Goal: Task Accomplishment & Management: Use online tool/utility

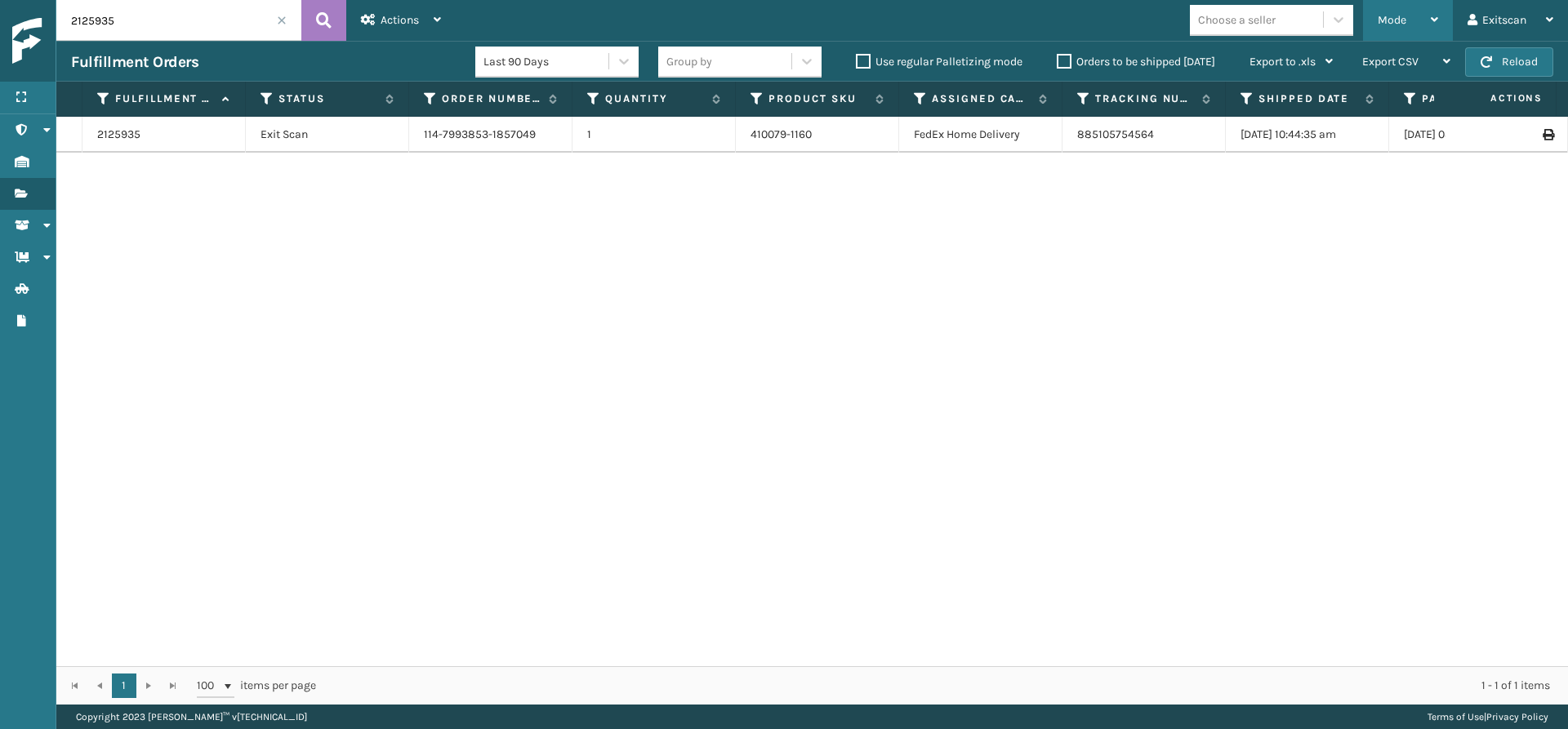
click at [1407, 31] on div "Mode" at bounding box center [1408, 20] width 60 height 41
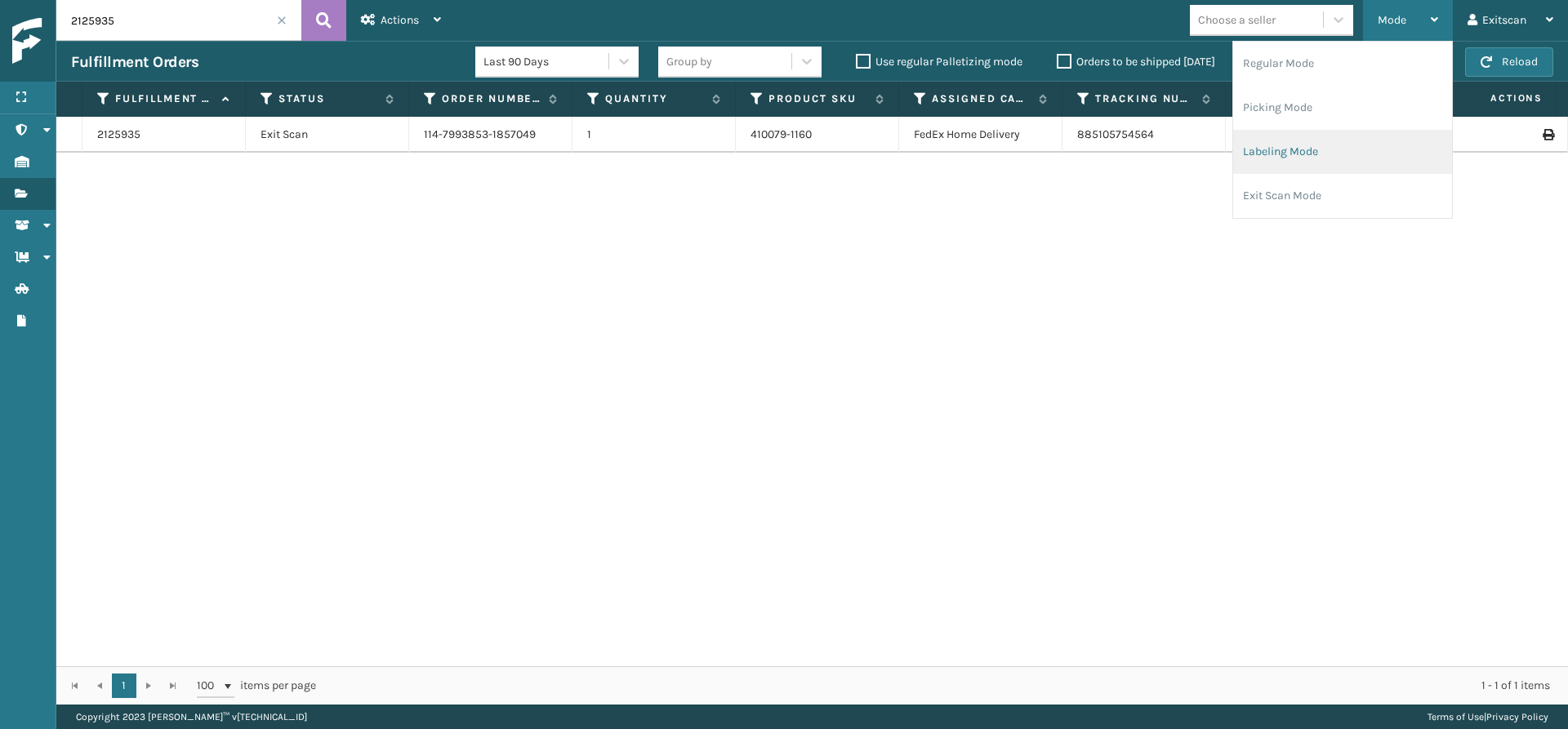
click at [1351, 145] on li "Labeling Mode" at bounding box center [1343, 151] width 219 height 44
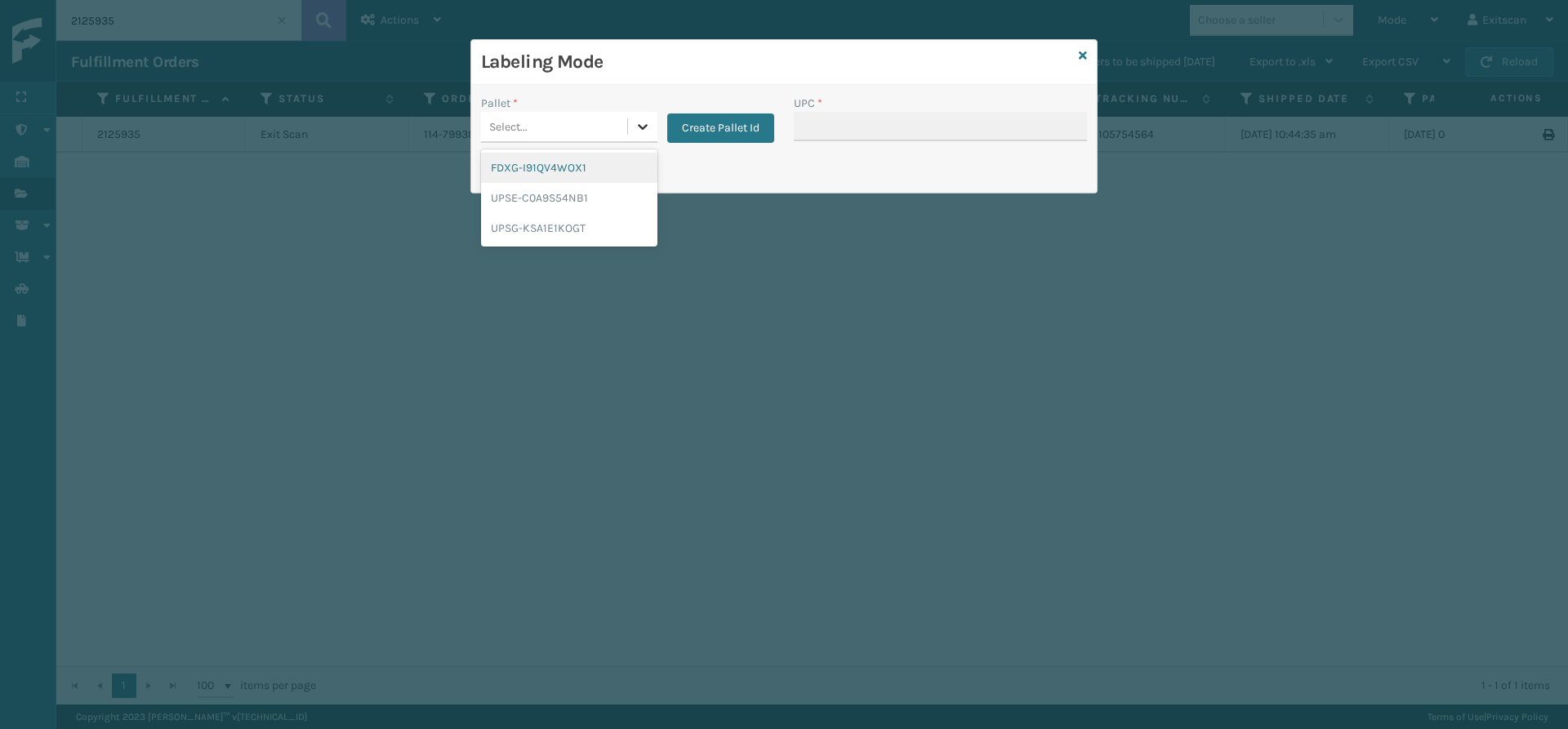
click at [651, 125] on div at bounding box center [642, 126] width 29 height 29
click at [614, 167] on div "FDXG-I91QV4WOX1" at bounding box center [569, 168] width 176 height 30
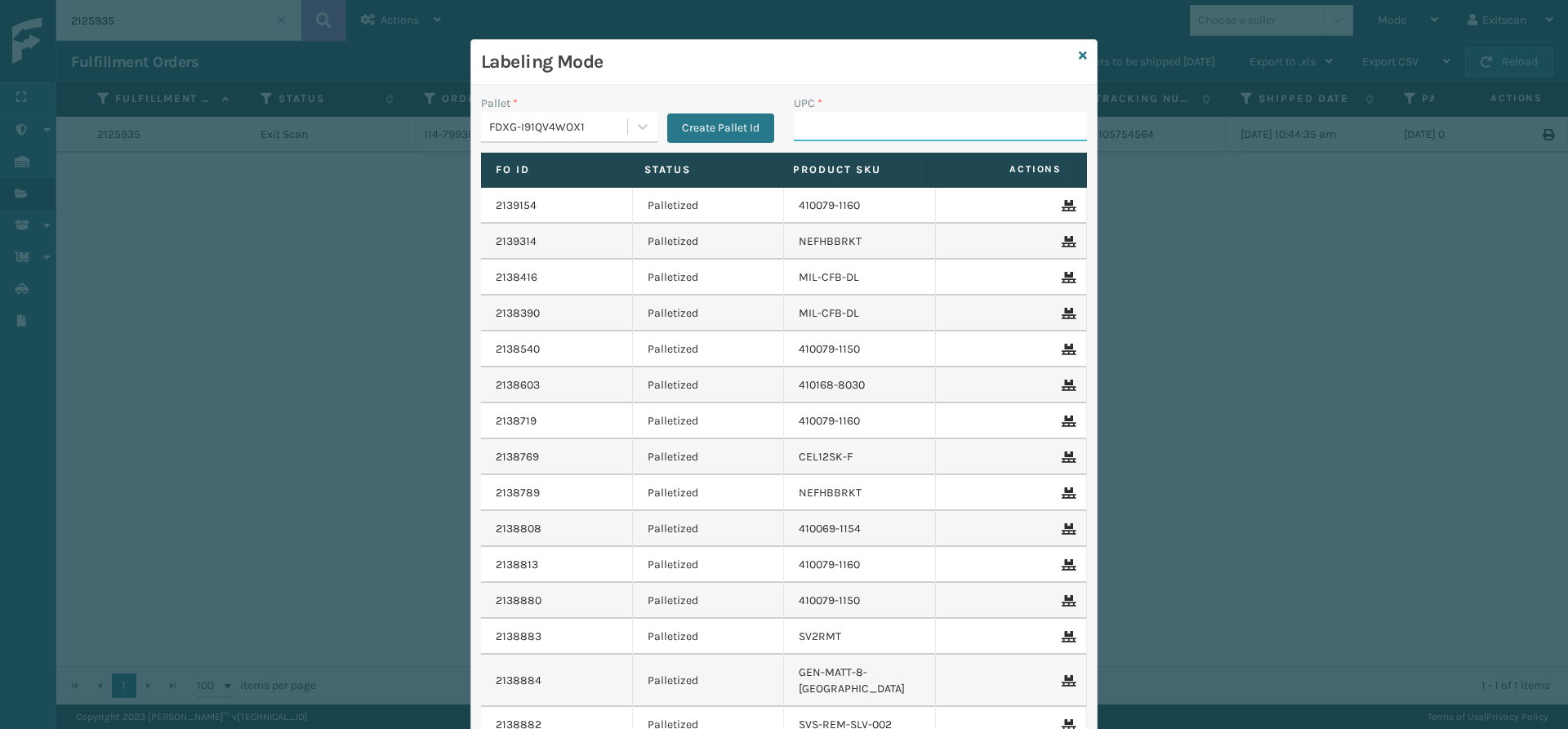
click at [863, 130] on input "UPC *" at bounding box center [940, 126] width 294 height 29
type input "SSLEGS4INCH"
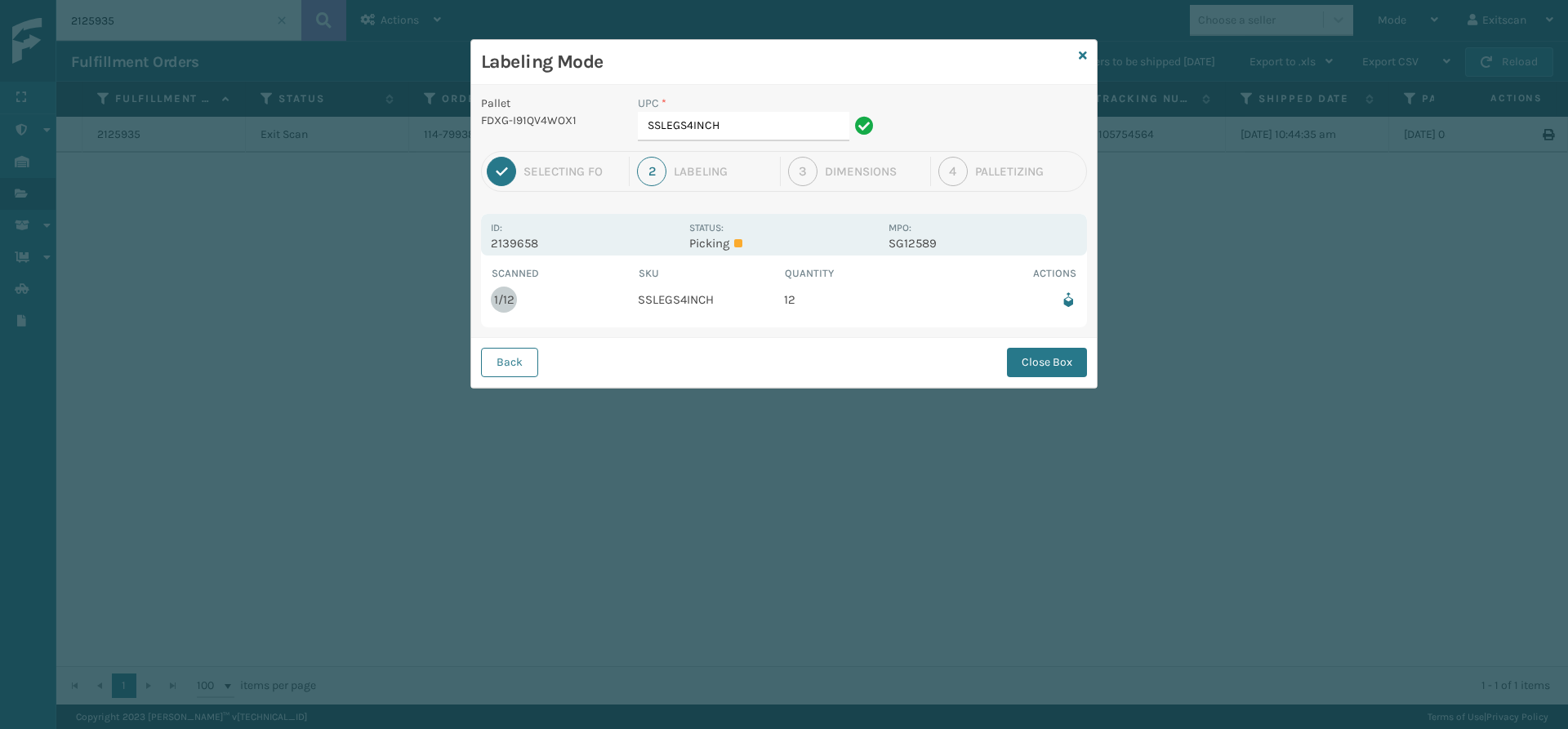
click at [715, 151] on div "1 Selecting FO 2 Labeling 3 Dimensions 4 Palletizing" at bounding box center [784, 171] width 606 height 41
click at [739, 135] on input "SSLEGS4INCH" at bounding box center [743, 126] width 212 height 29
click at [1038, 357] on button "Close Box" at bounding box center [1047, 362] width 80 height 29
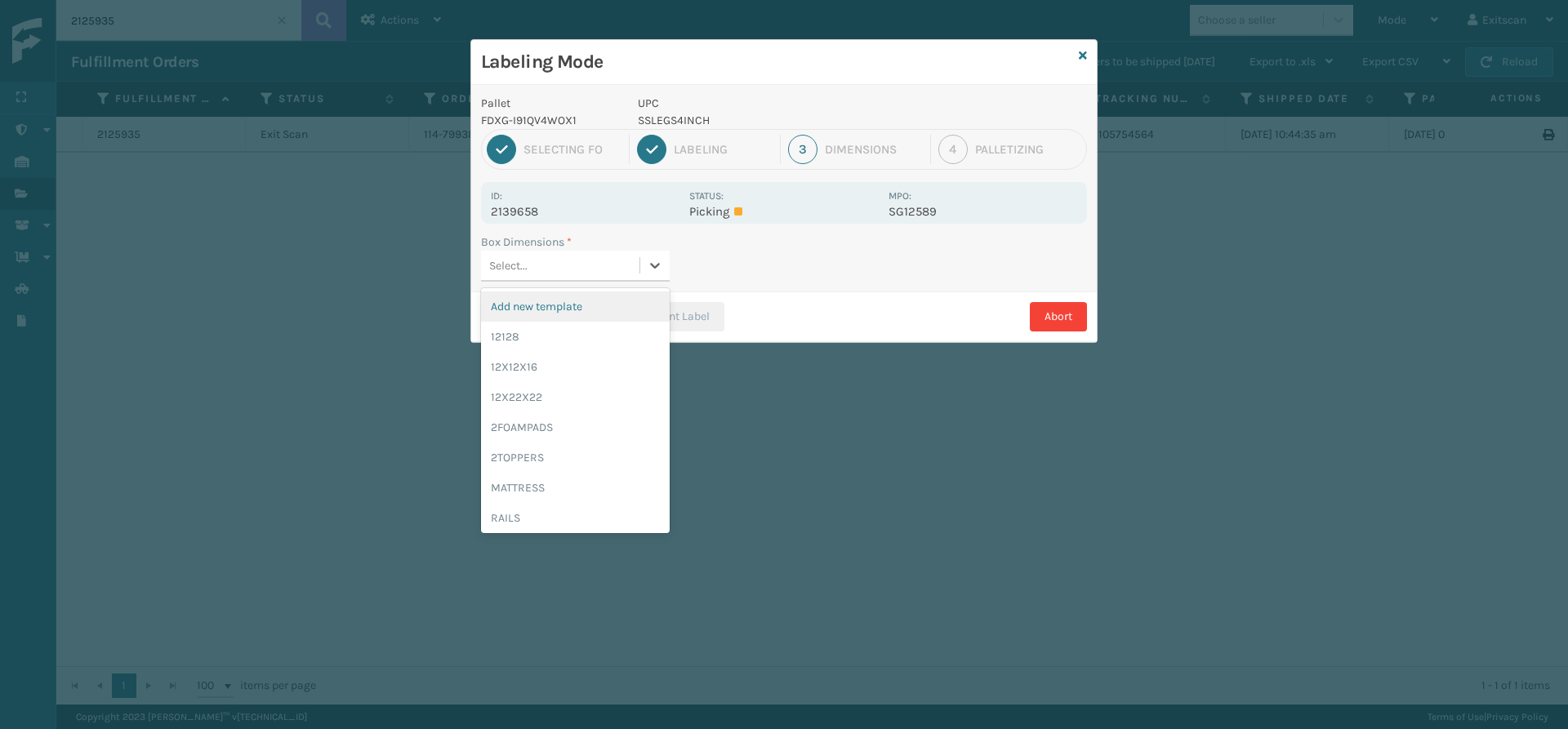
drag, startPoint x: 601, startPoint y: 257, endPoint x: 617, endPoint y: 300, distance: 45.9
click at [601, 262] on div "Select..." at bounding box center [559, 266] width 158 height 27
click at [585, 332] on div "12128" at bounding box center [575, 337] width 189 height 30
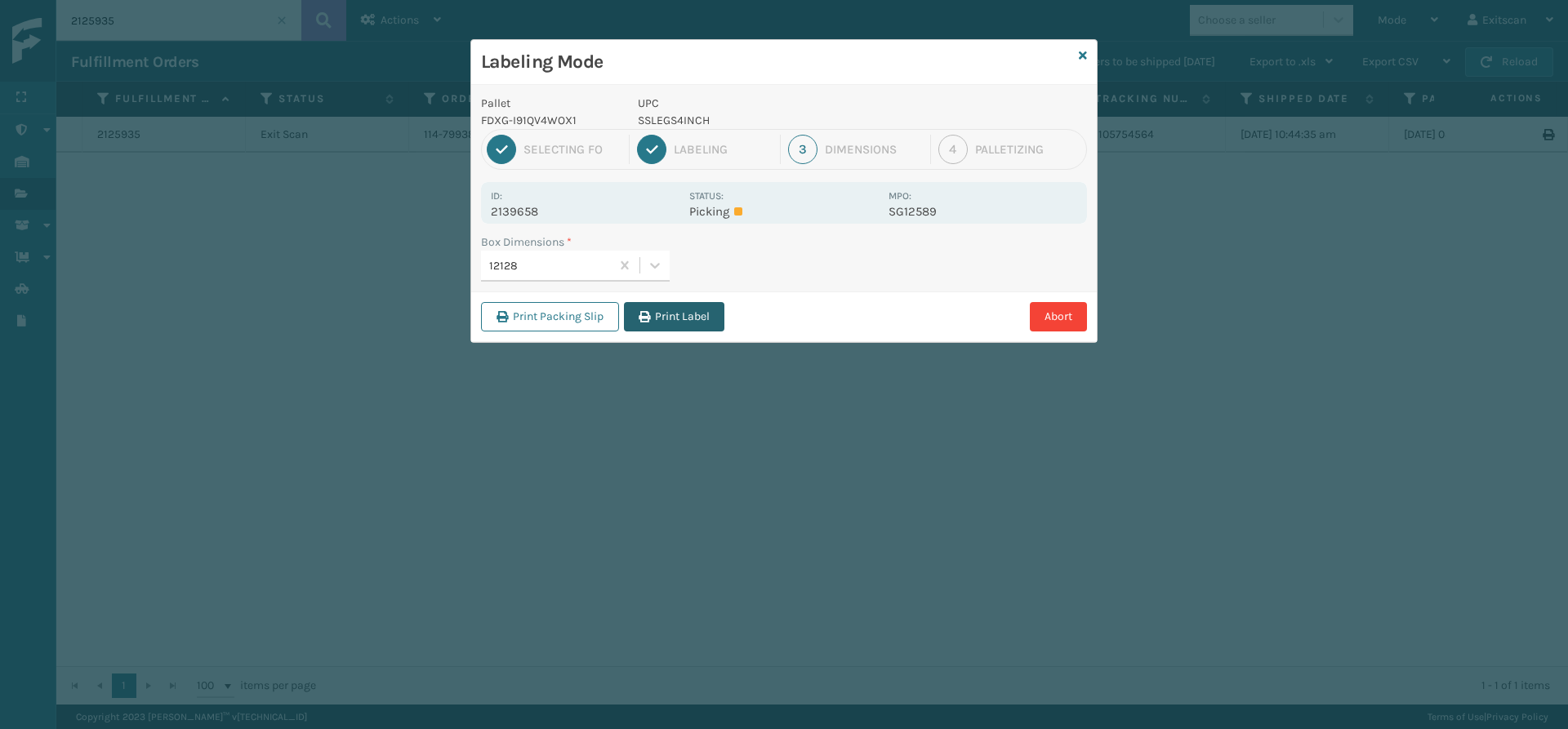
click at [672, 330] on button "Print Label" at bounding box center [674, 316] width 100 height 29
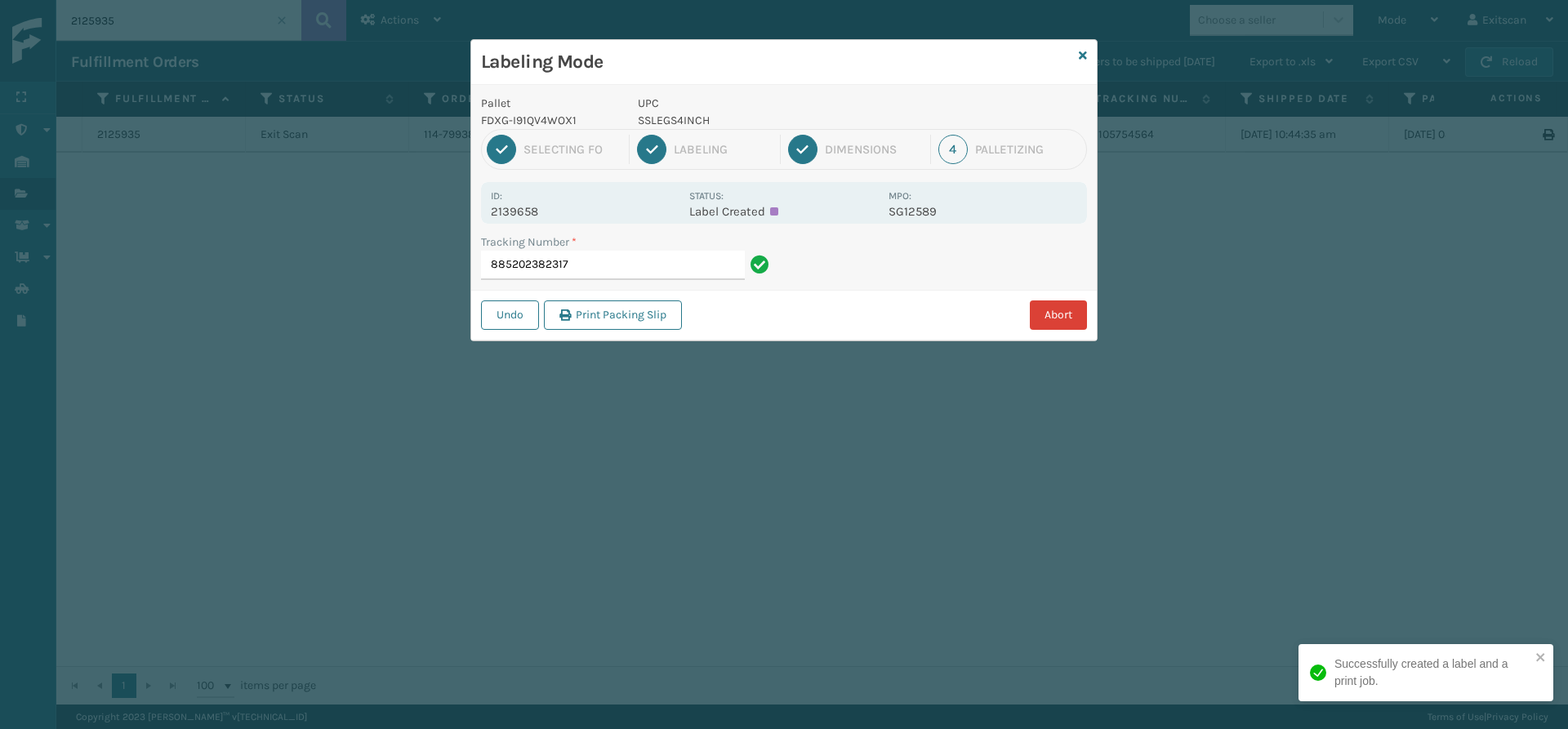
click at [1076, 321] on button "Abort" at bounding box center [1059, 314] width 57 height 29
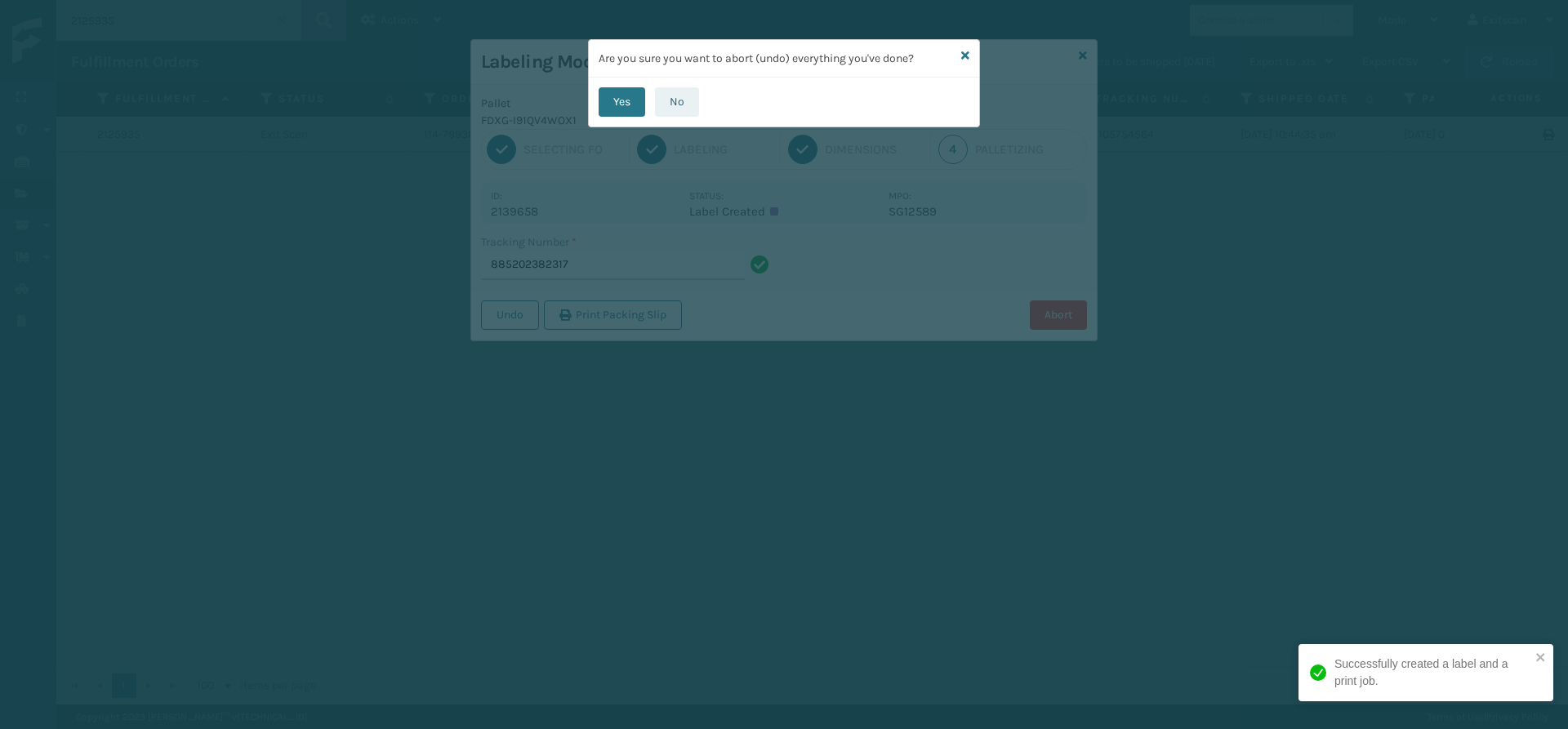
click at [686, 100] on button "No" at bounding box center [677, 101] width 44 height 29
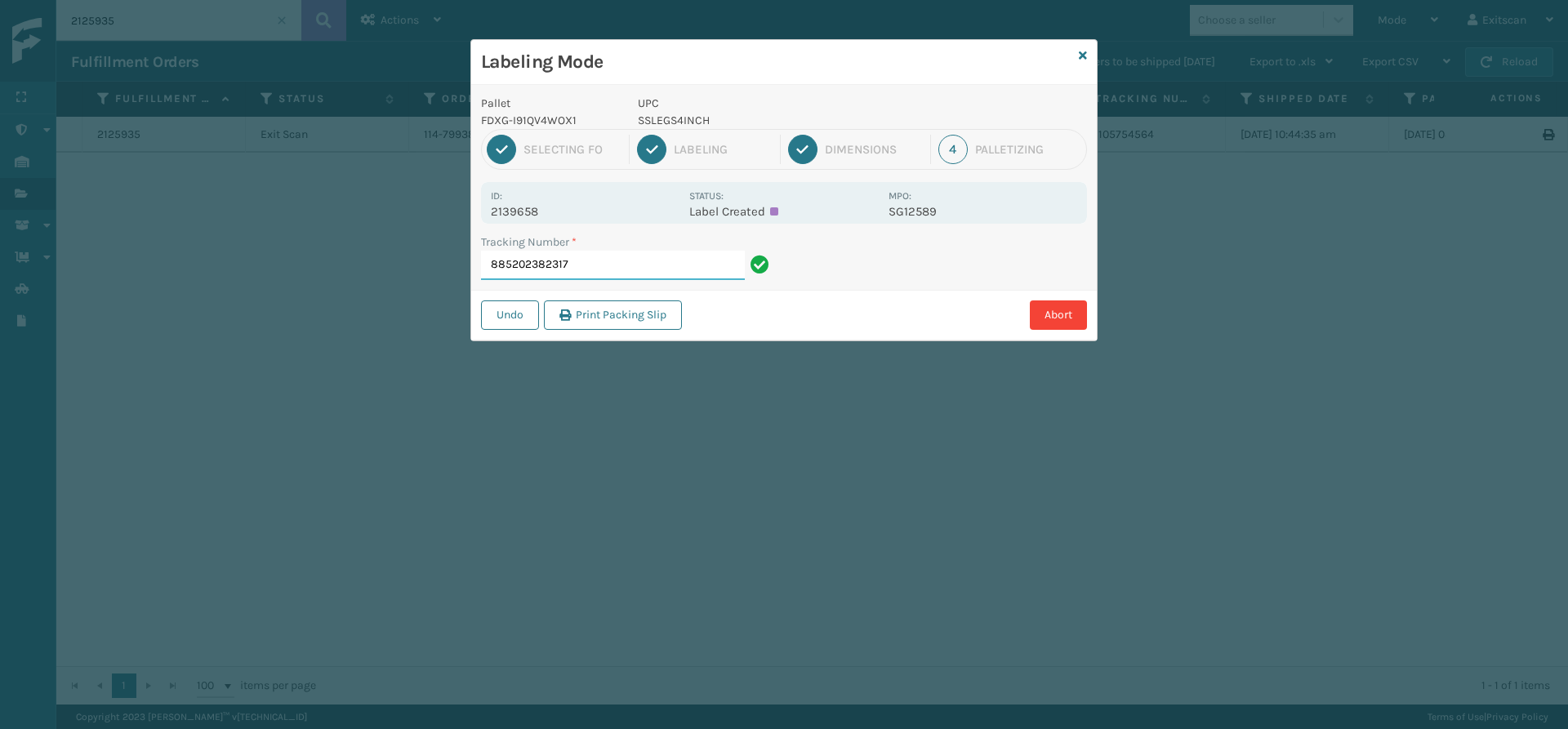
click at [644, 270] on input "885202382317" at bounding box center [612, 265] width 263 height 29
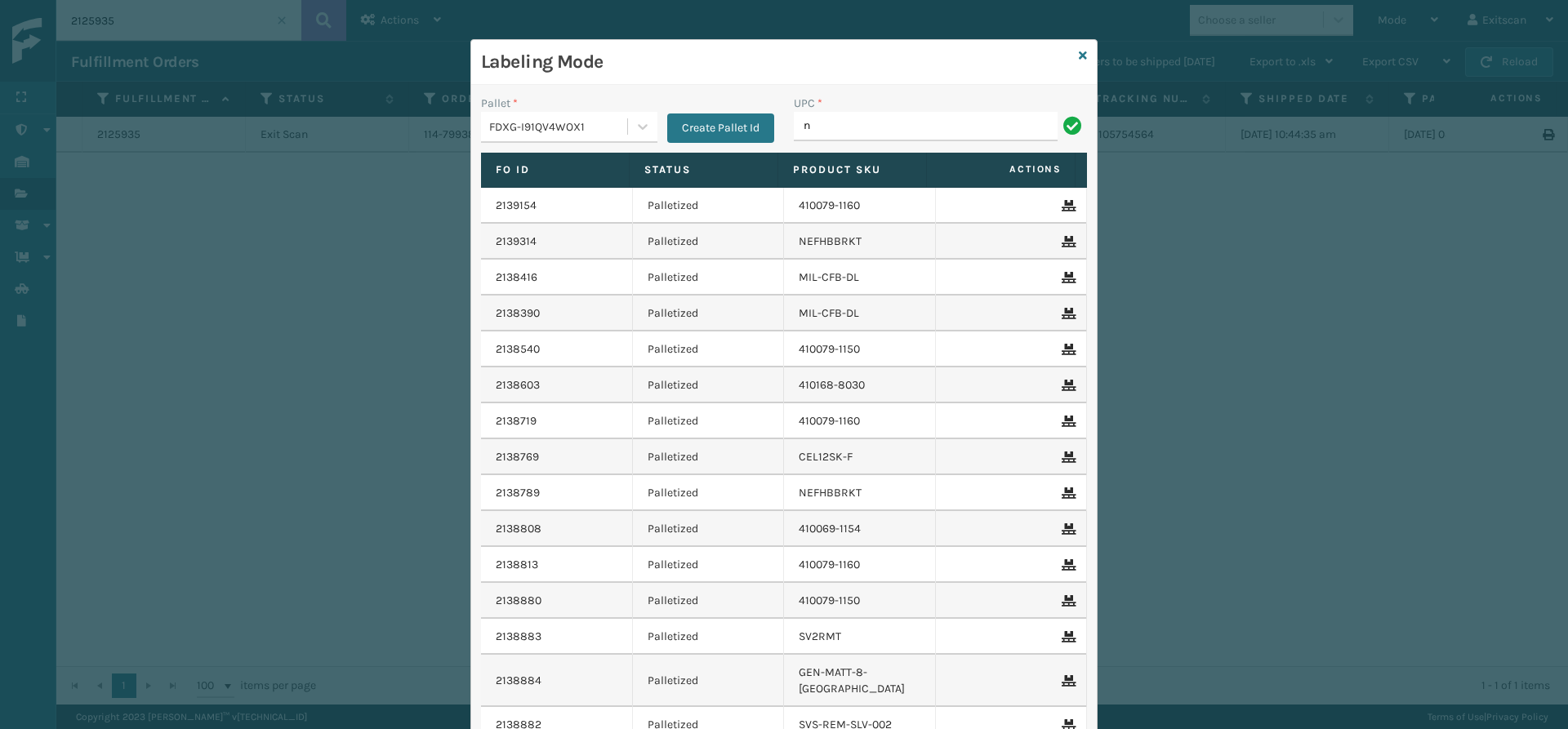
type input "NEFHBBRKT"
type input "SVS-REM-SLV-002"
type input "GEN-MPT-K-TC-W"
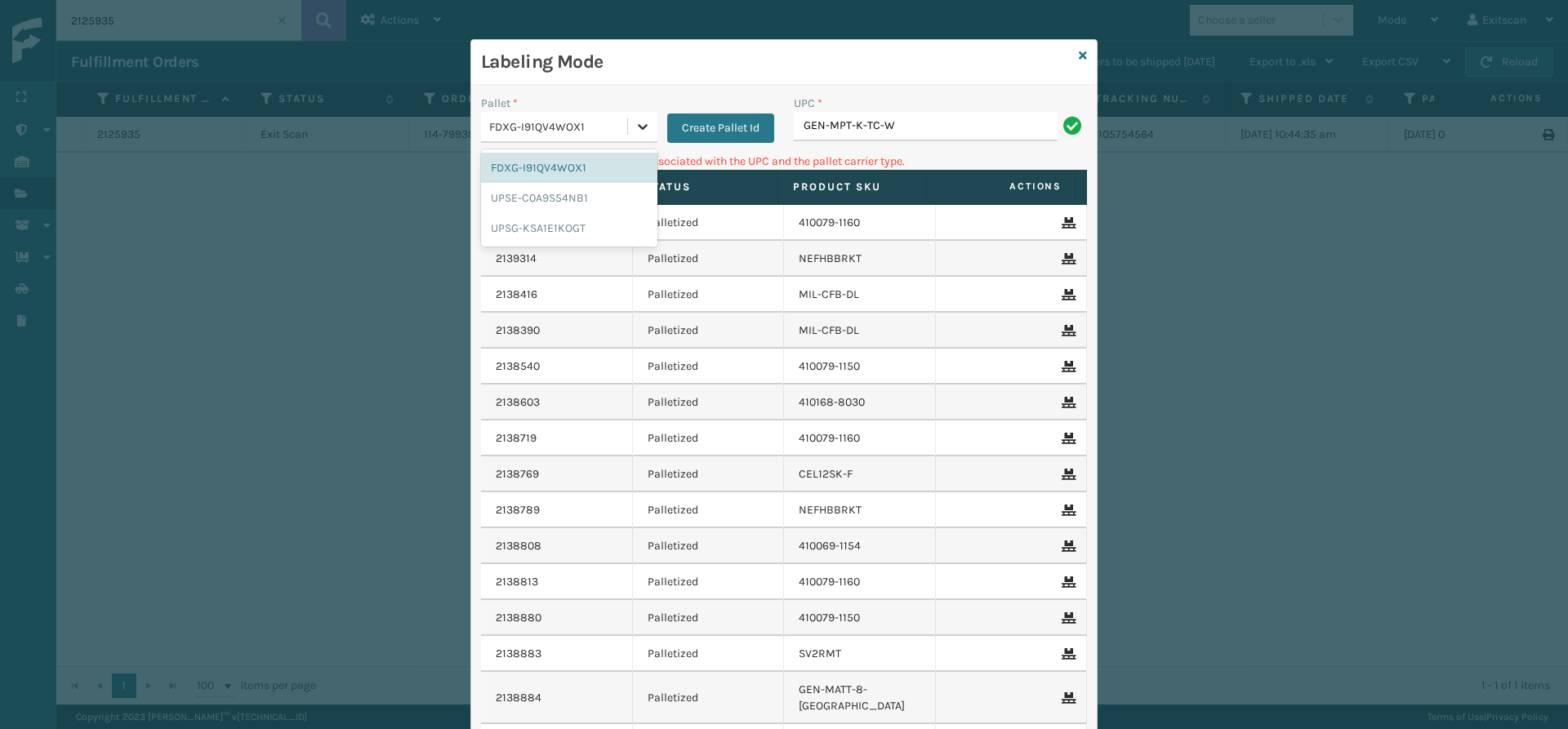
drag, startPoint x: 641, startPoint y: 122, endPoint x: 615, endPoint y: 133, distance: 28.2
click at [639, 122] on icon at bounding box center [643, 127] width 17 height 17
click at [575, 231] on div "UPSG-KSA1E1KOGT" at bounding box center [569, 228] width 176 height 30
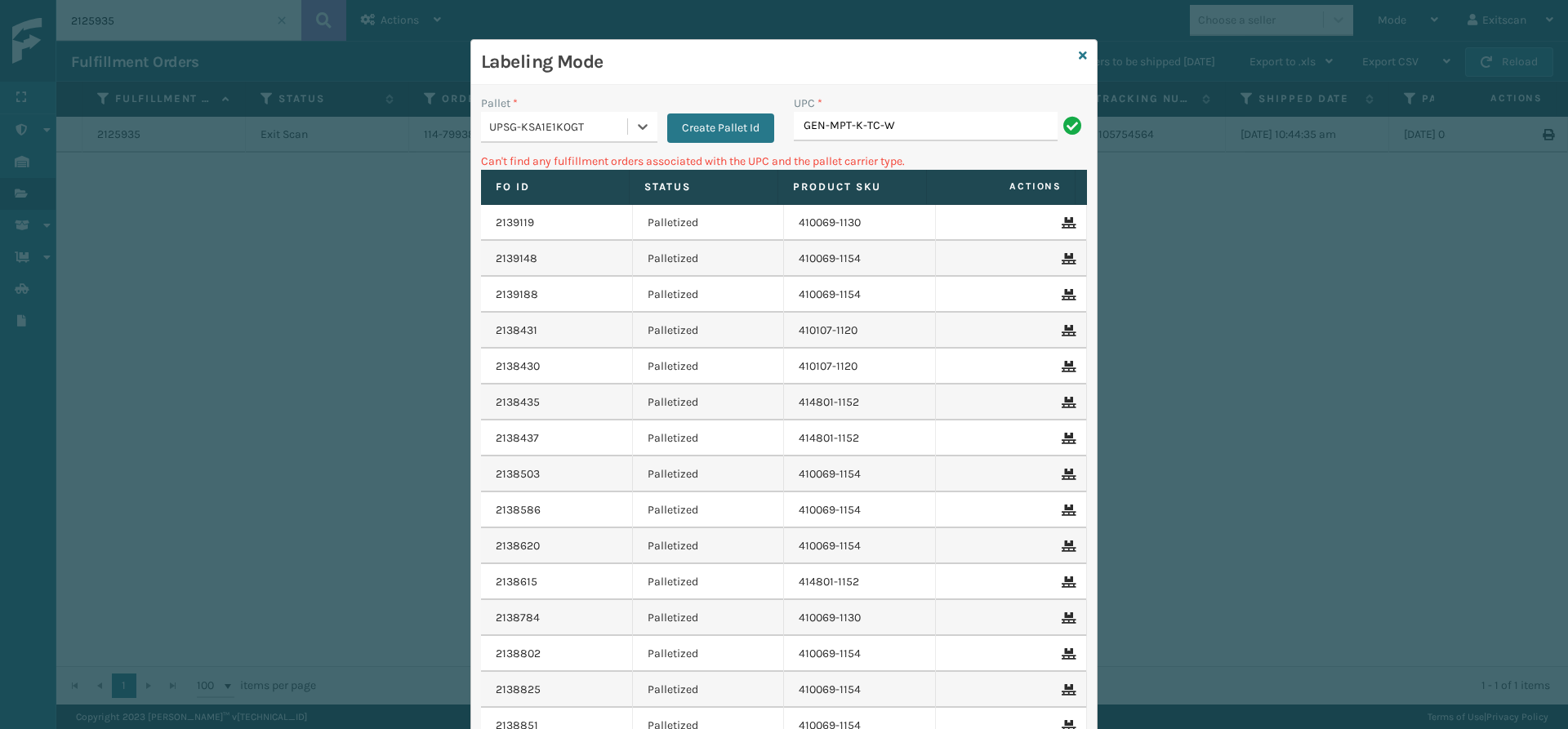
click at [927, 109] on div "UPC *" at bounding box center [940, 103] width 294 height 18
click at [919, 124] on input "GEN-MPT-K-TC-W" at bounding box center [925, 126] width 263 height 29
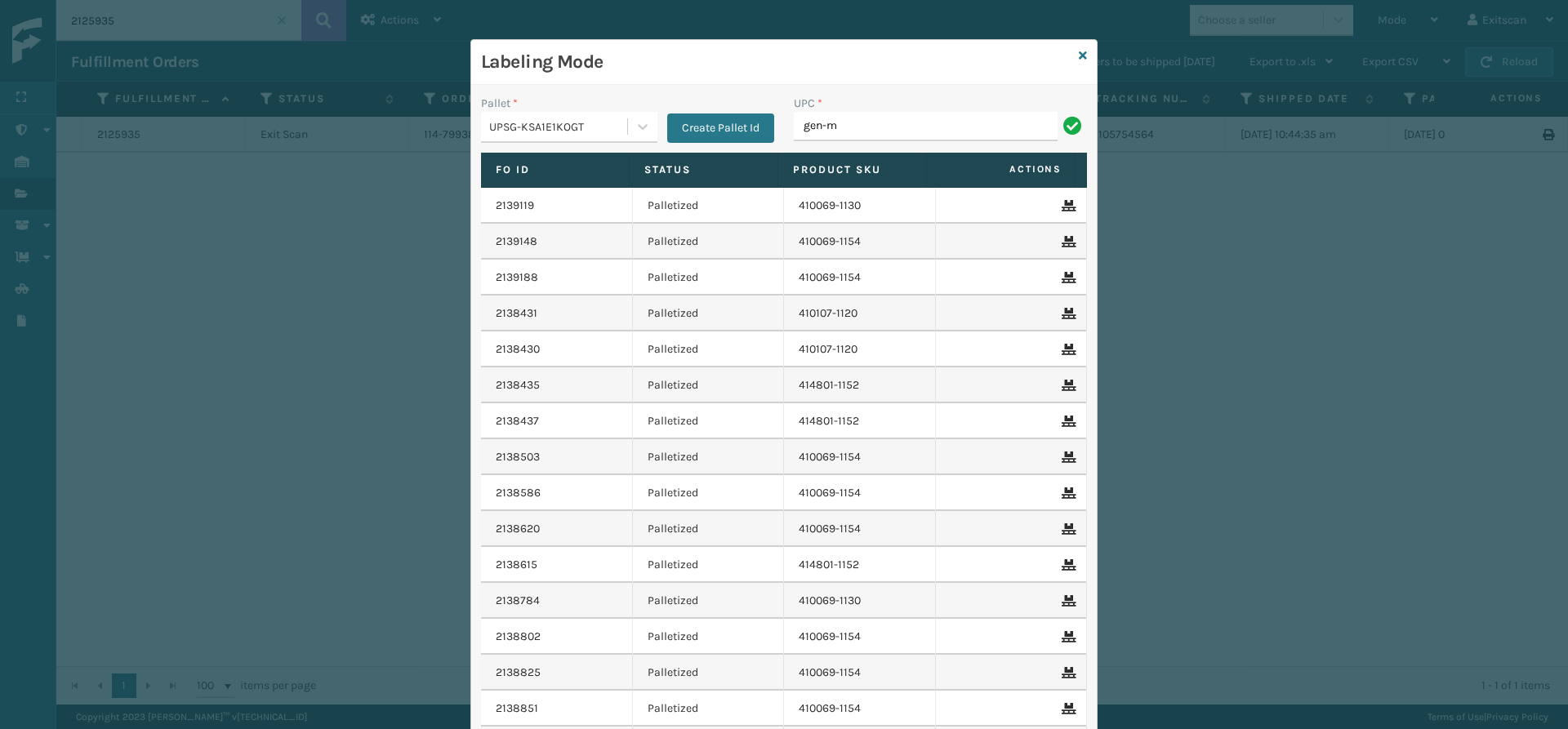
type input "GEN-MPT-K-TC-W"
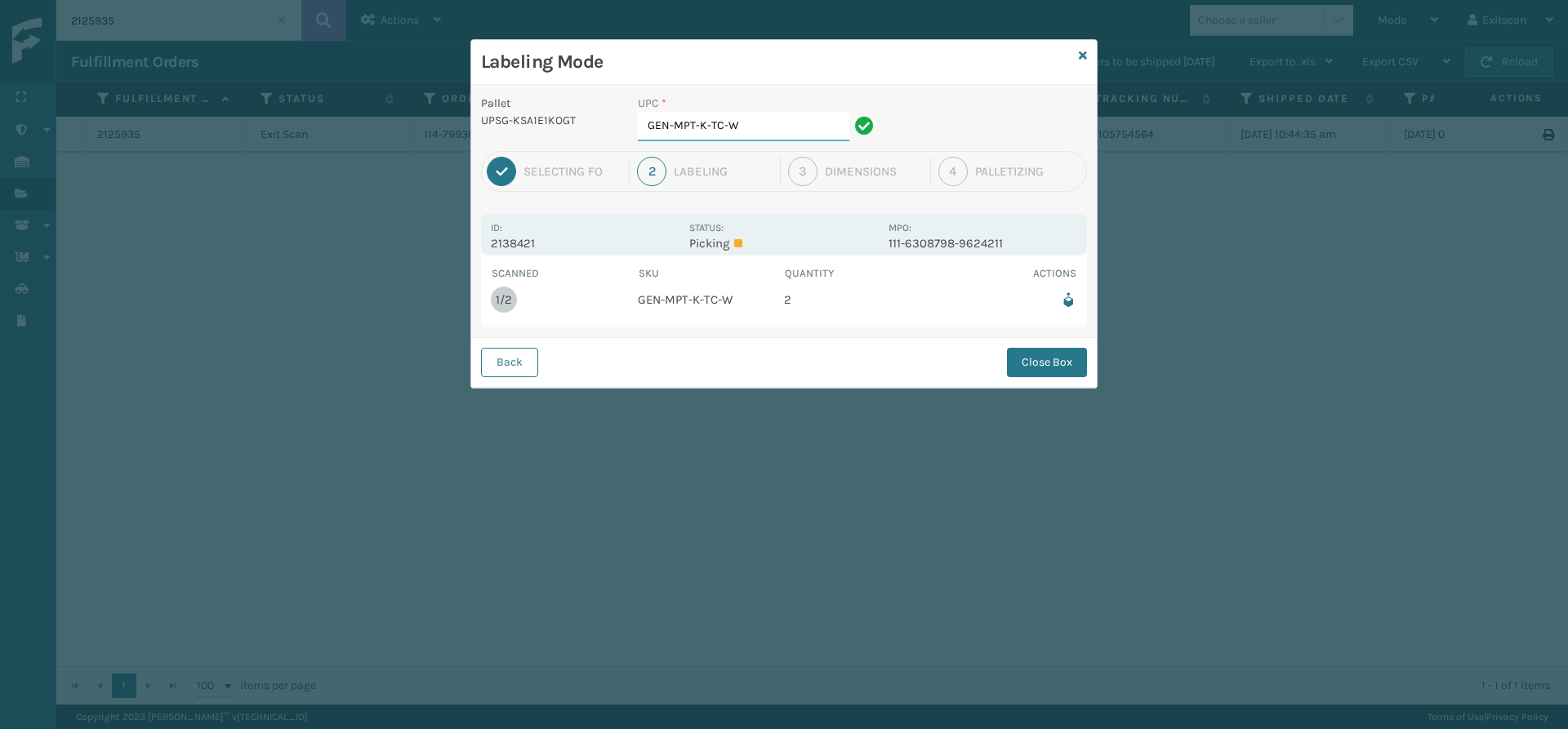
click at [768, 123] on input "GEN-MPT-K-TC-W" at bounding box center [743, 126] width 212 height 29
click at [1028, 350] on button "Close Box" at bounding box center [1047, 362] width 80 height 29
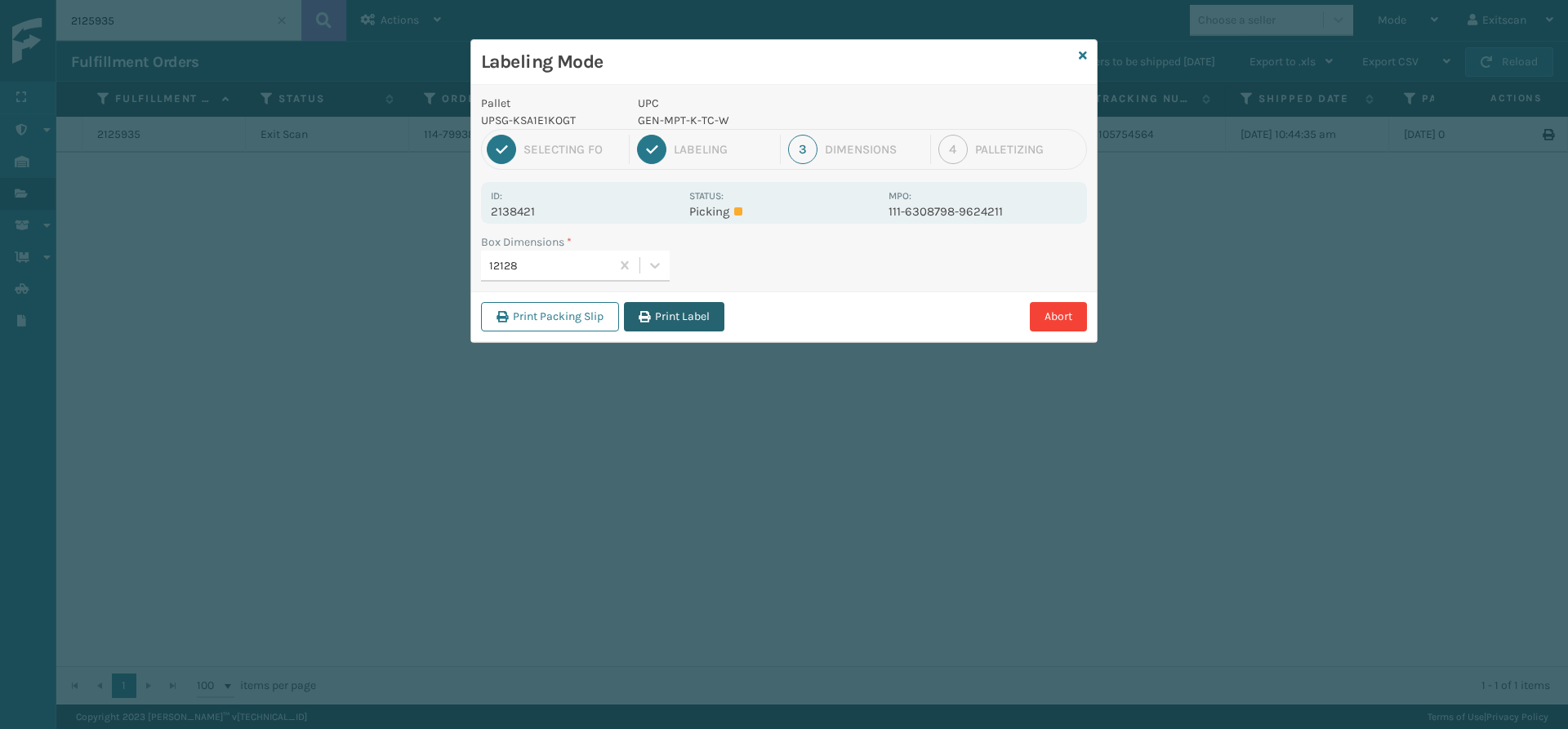
click at [668, 315] on button "Print Label" at bounding box center [674, 316] width 100 height 29
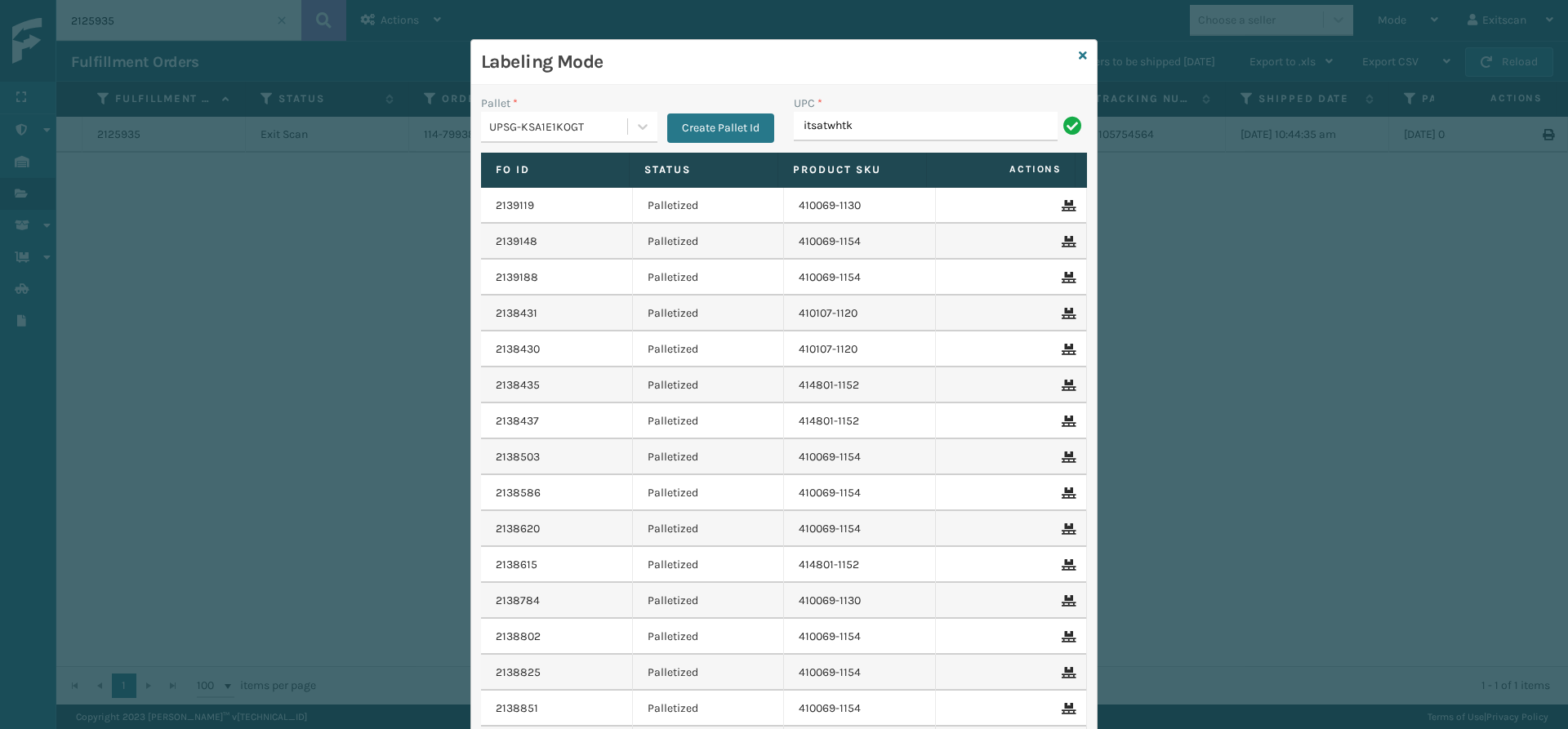
type input "ITSATWHTK"
type input "GEN-MPT-T-TC-W"
